Goal: Find specific page/section: Find specific page/section

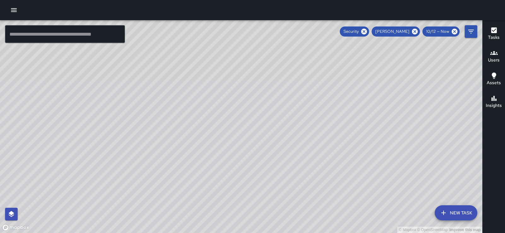
scroll to position [156, 0]
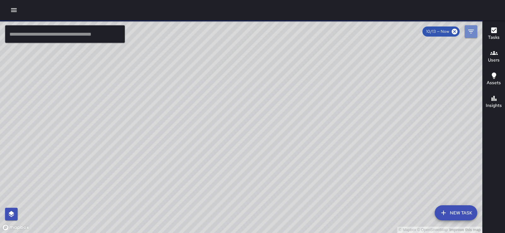
click at [472, 31] on icon "Filters" at bounding box center [471, 32] width 6 height 4
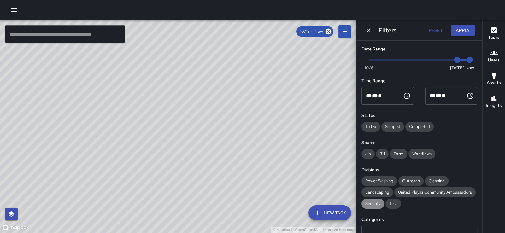
click at [376, 207] on span "Security" at bounding box center [372, 204] width 23 height 6
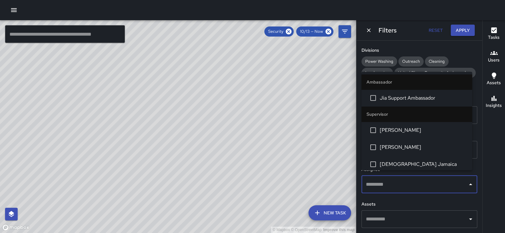
click at [448, 179] on input "text" at bounding box center [414, 185] width 101 height 12
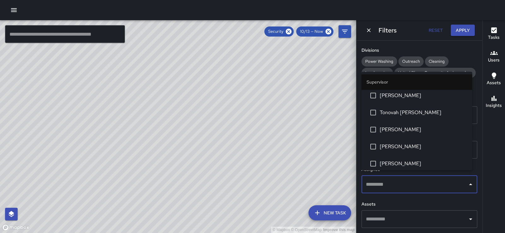
scroll to position [172, 0]
click at [413, 81] on span "[PERSON_NAME]" at bounding box center [423, 78] width 87 height 8
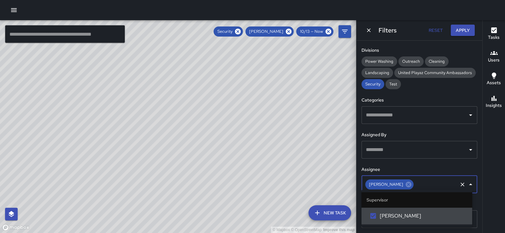
scroll to position [0, 0]
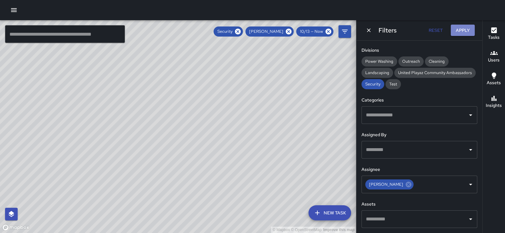
click at [464, 28] on button "Apply" at bounding box center [463, 31] width 24 height 12
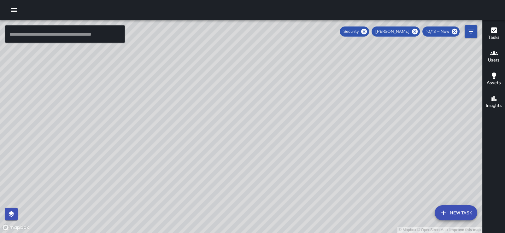
drag, startPoint x: 340, startPoint y: 105, endPoint x: 216, endPoint y: 179, distance: 144.1
click at [216, 179] on div "© Mapbox © OpenStreetMap Improve this map" at bounding box center [241, 126] width 482 height 213
